Goal: Check status: Check status

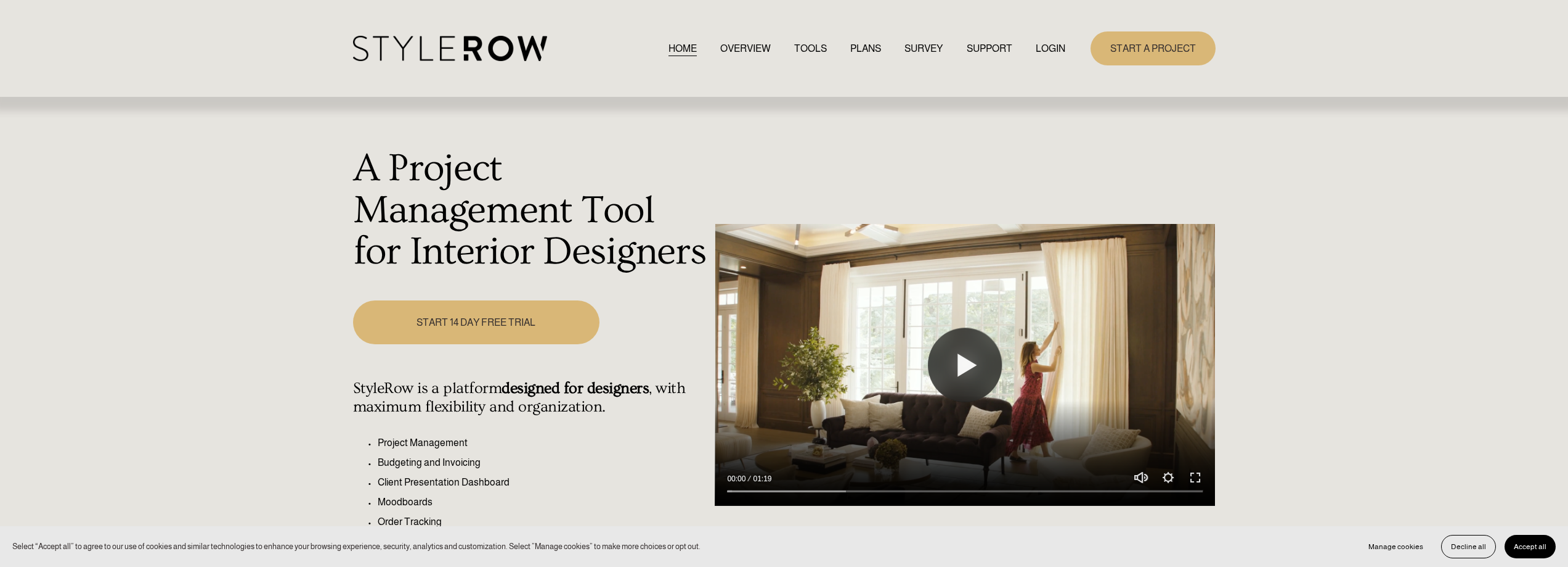
click at [1051, 49] on link "LOGIN" at bounding box center [1051, 47] width 29 height 16
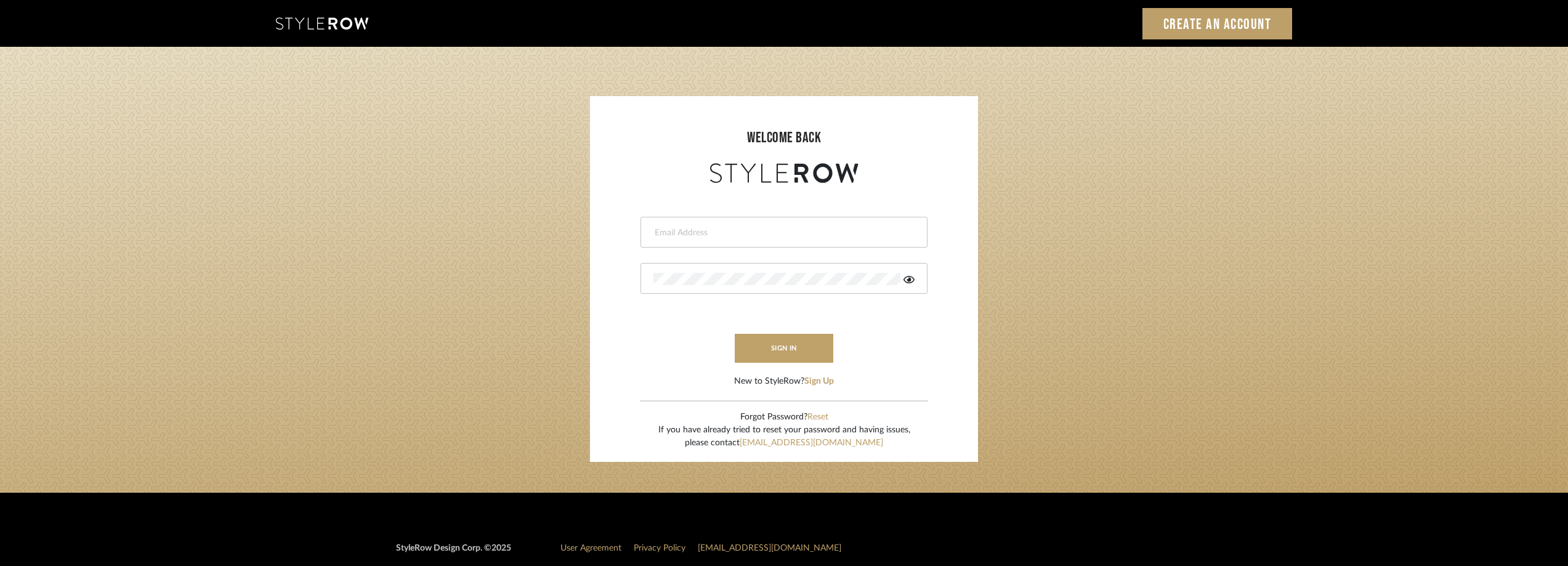
click at [765, 233] on input "email" at bounding box center [782, 233] width 258 height 12
type input "[EMAIL_ADDRESS][DOMAIN_NAME]"
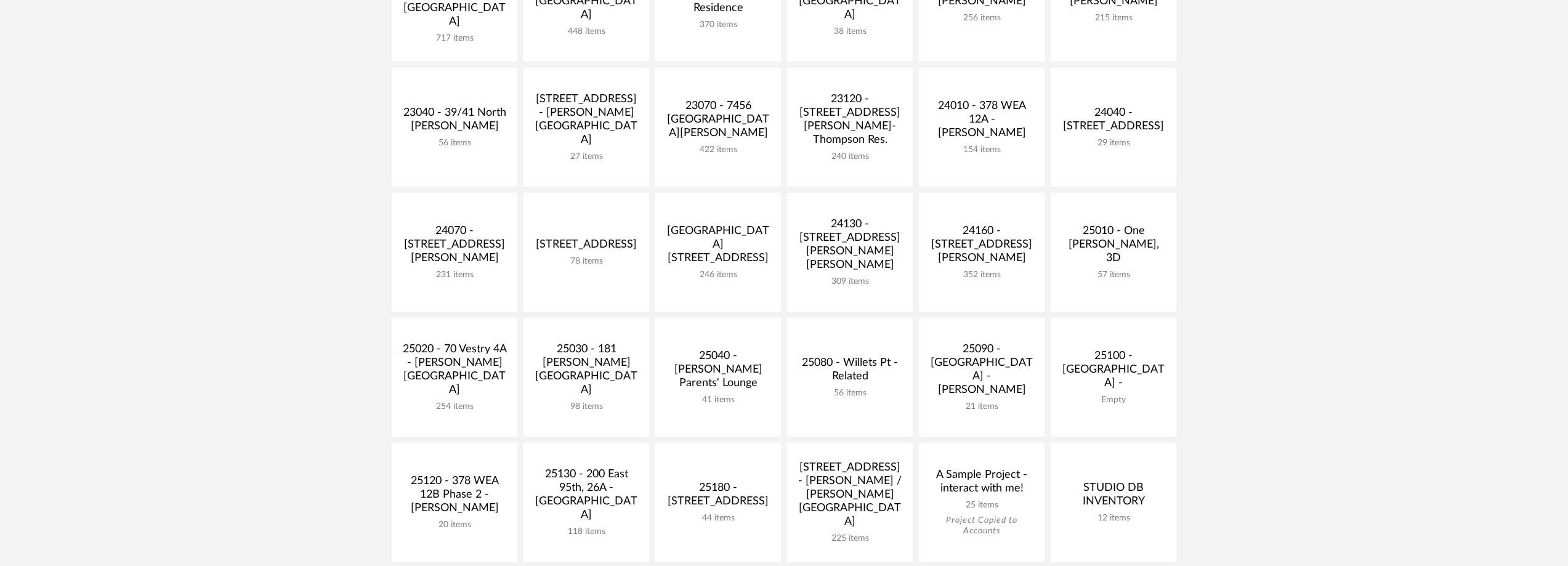
scroll to position [431, 0]
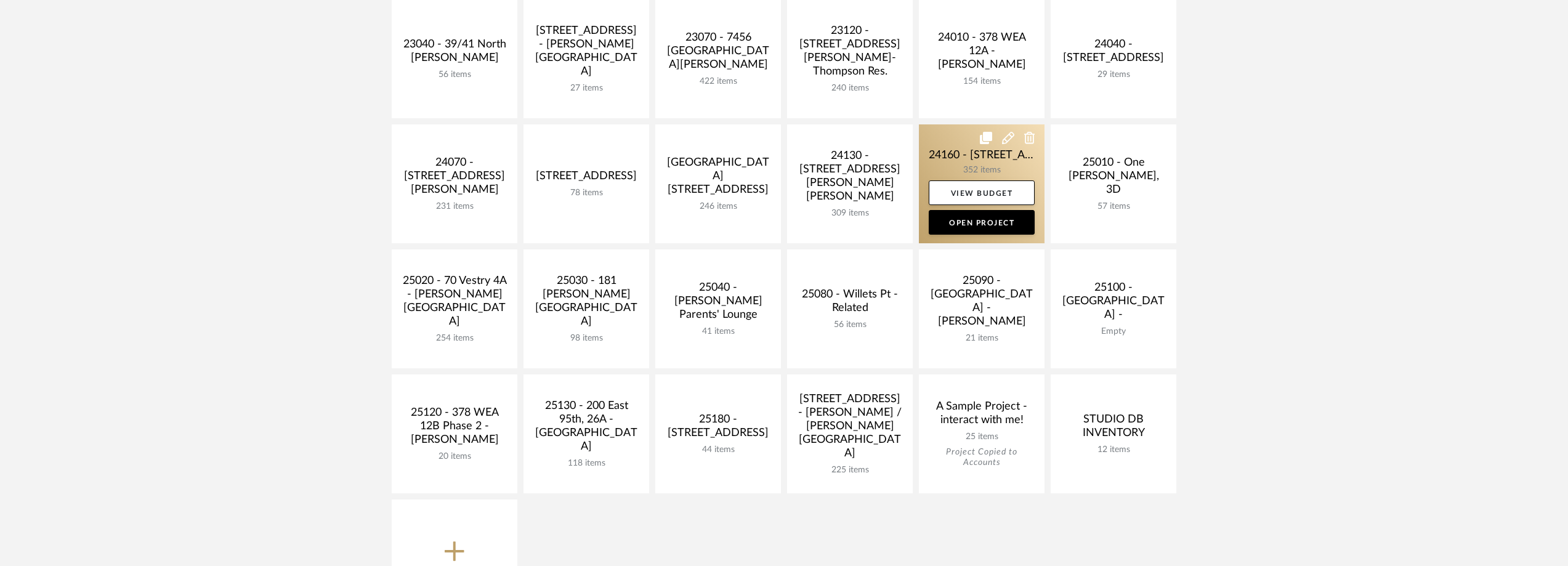
click at [961, 167] on link at bounding box center [982, 183] width 126 height 119
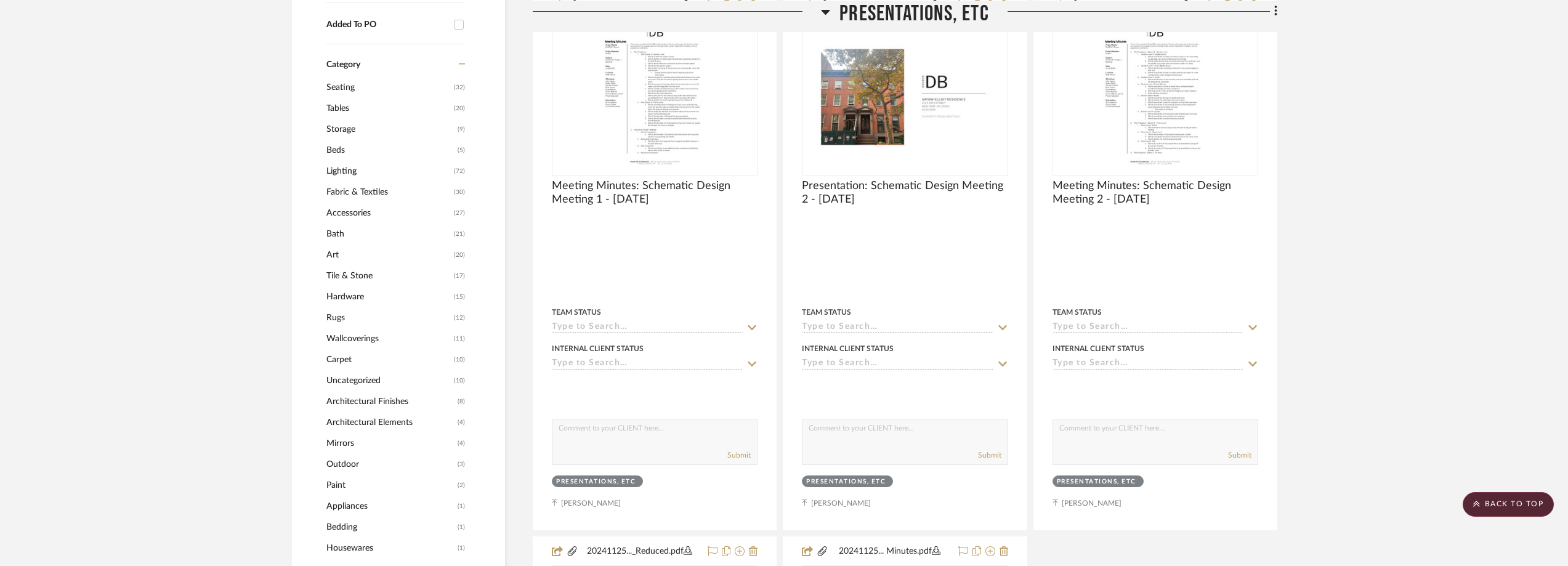
scroll to position [1108, 0]
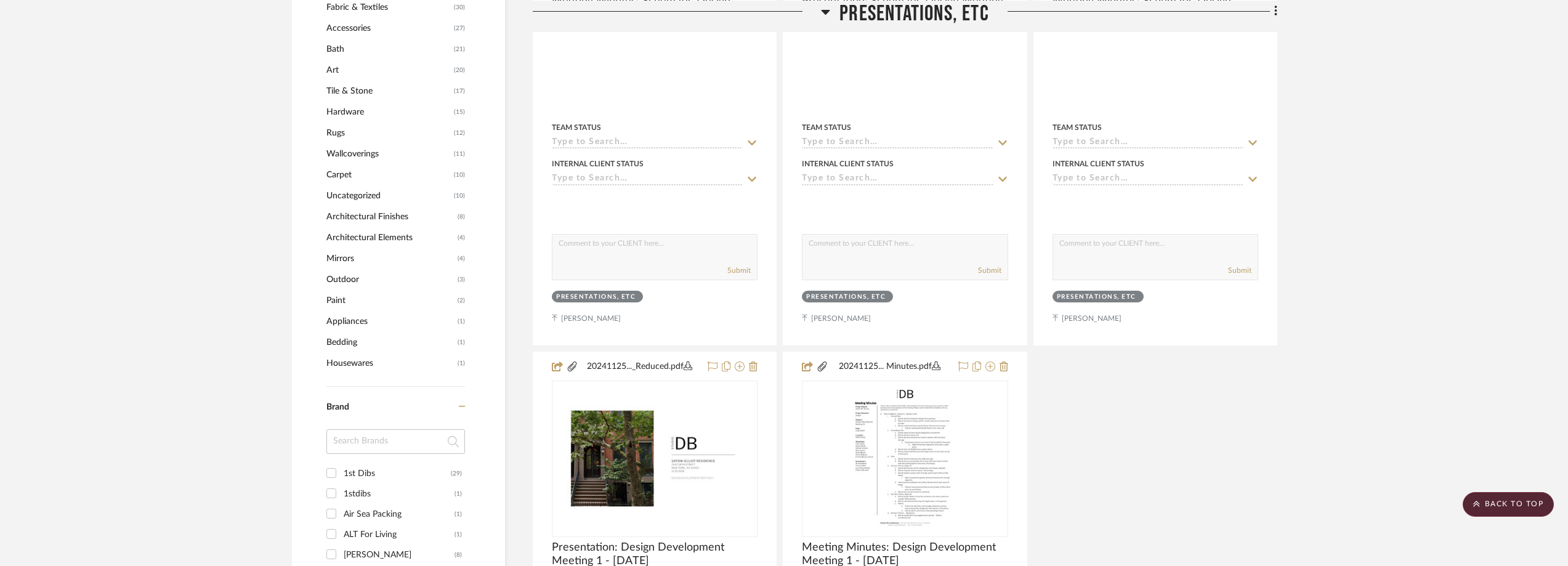
click at [381, 438] on input at bounding box center [396, 441] width 139 height 25
type input "roa"
click at [396, 465] on div "Roan Iris" at bounding box center [399, 473] width 111 height 20
click at [341, 465] on input "Roan Iris (1)" at bounding box center [331, 472] width 20 height 20
checkbox input "true"
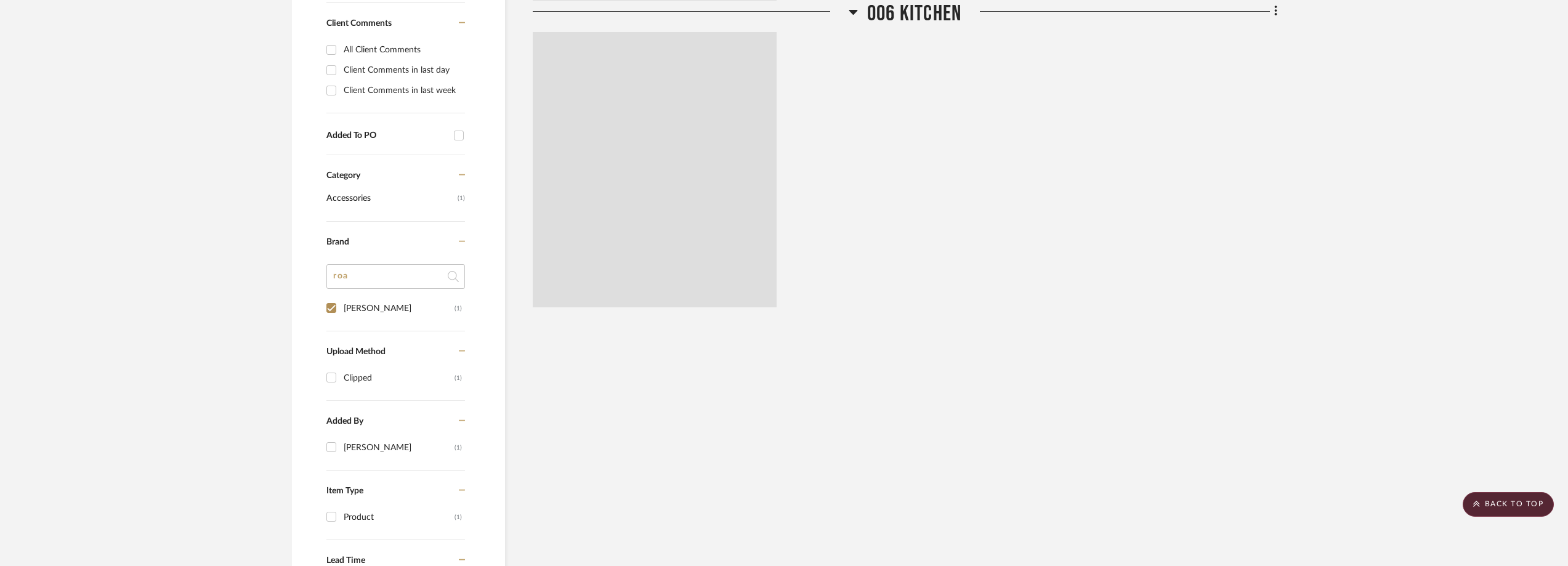
scroll to position [360, 0]
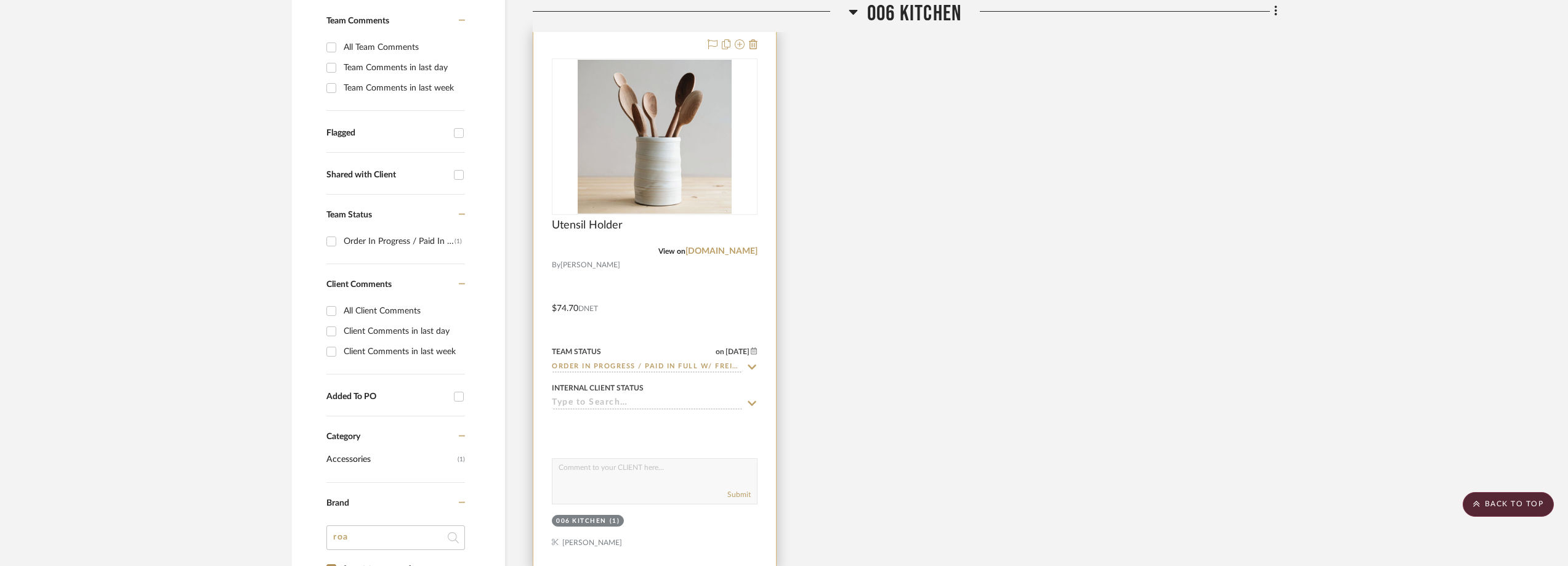
click at [748, 366] on icon at bounding box center [752, 366] width 11 height 9
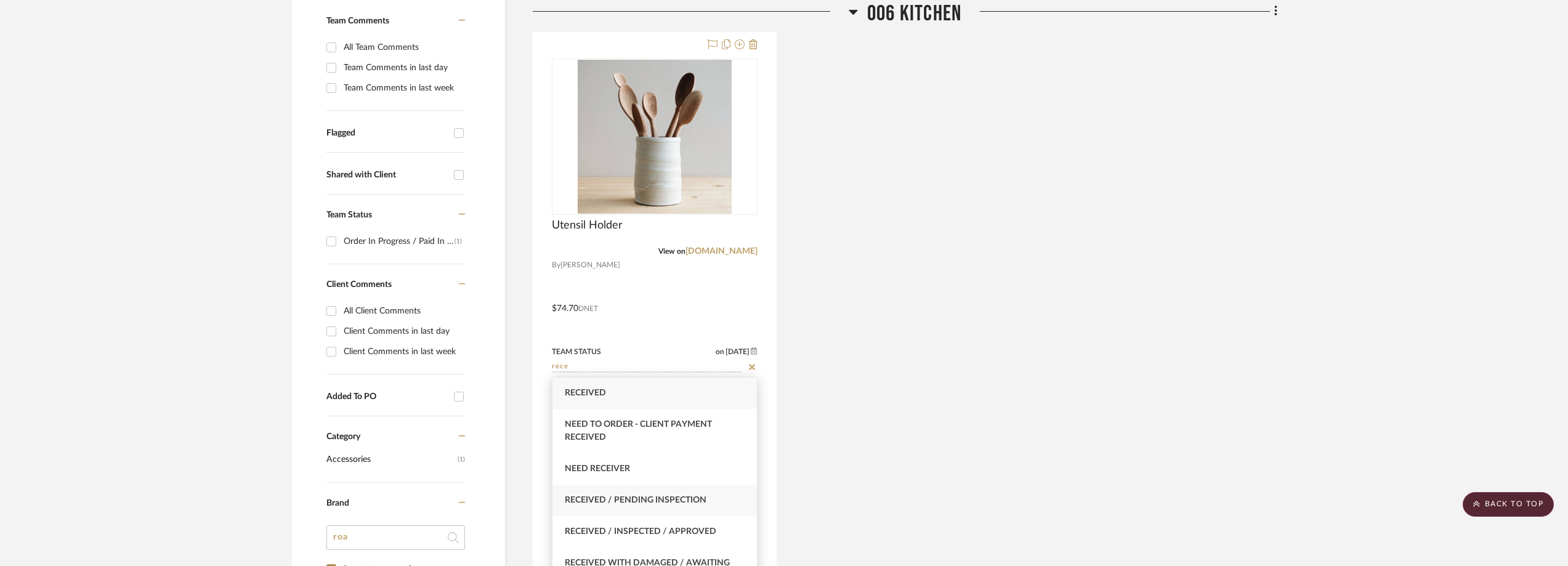
type input "rece"
click at [684, 510] on div "Received / Pending Inspection" at bounding box center [654, 500] width 204 height 31
type input "10/14/2025"
type input "Received / Pending Inspection"
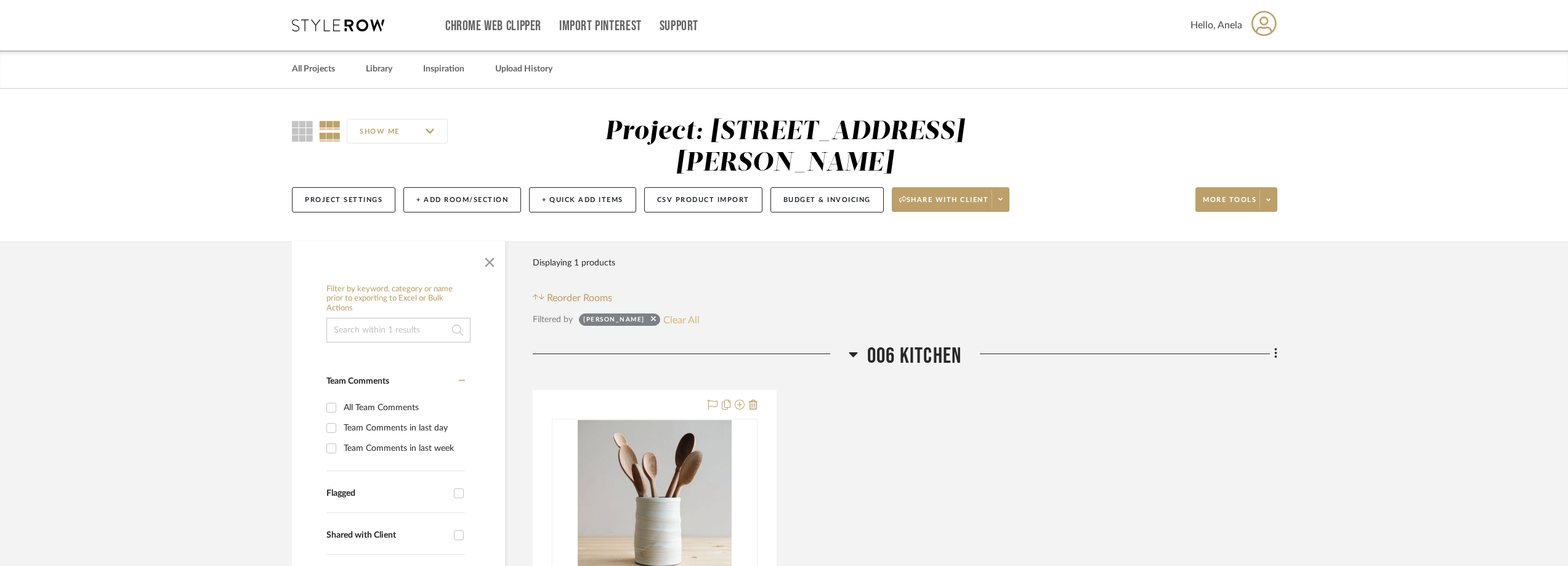
click at [663, 319] on button "Clear All" at bounding box center [681, 320] width 36 height 16
checkbox input "false"
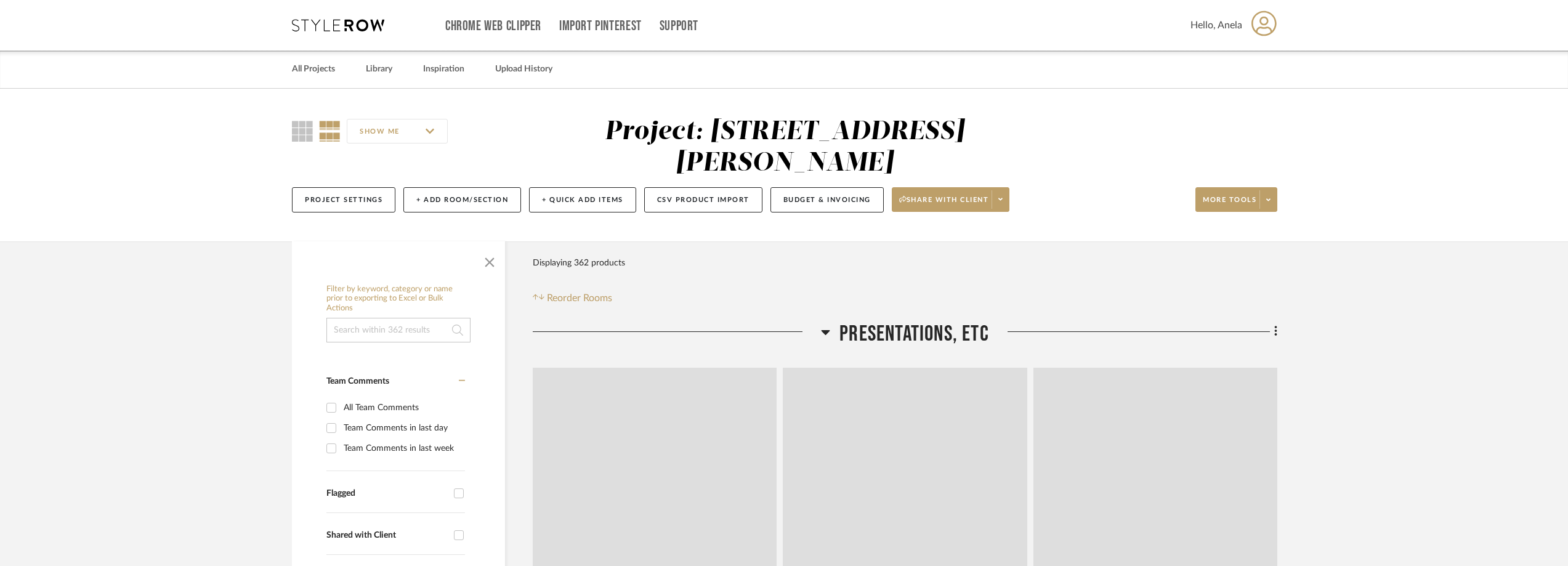
type input "10/10/2025"
type input "Order In Progress / Paid In Full w/ Freight, No Balance due"
